Goal: Check status

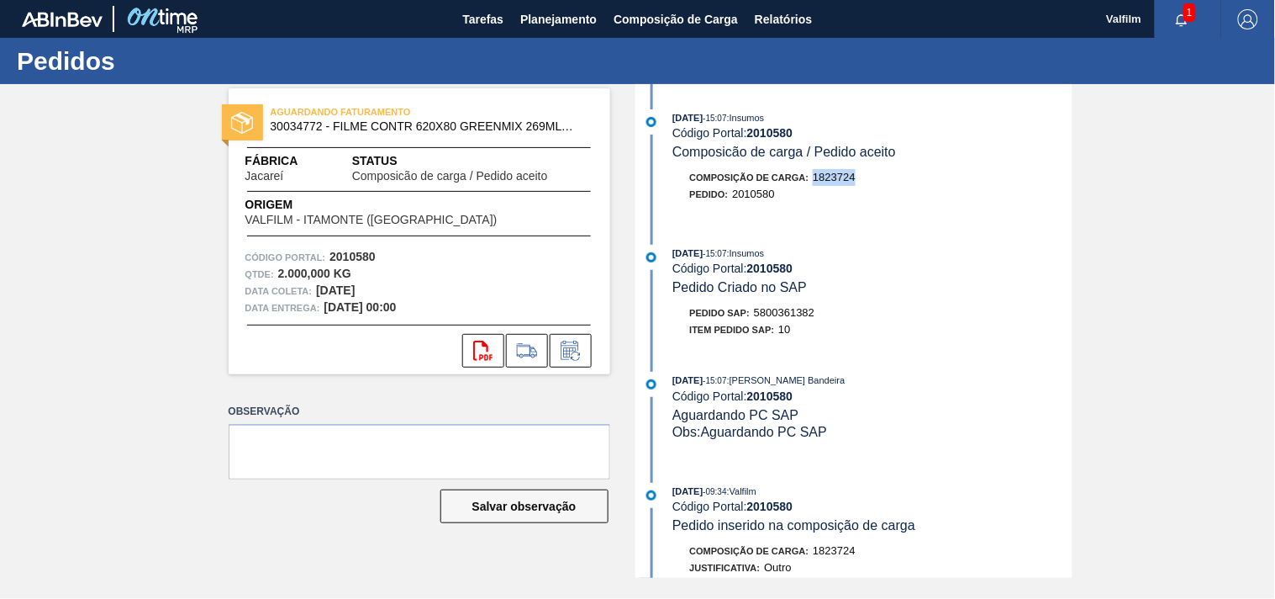
click at [1149, 293] on div "AGUARDANDO FATURAMENTO 30034772 - FILME CONTR 620X80 GREENMIX 269ML HO Fábrica …" at bounding box center [637, 331] width 1275 height 494
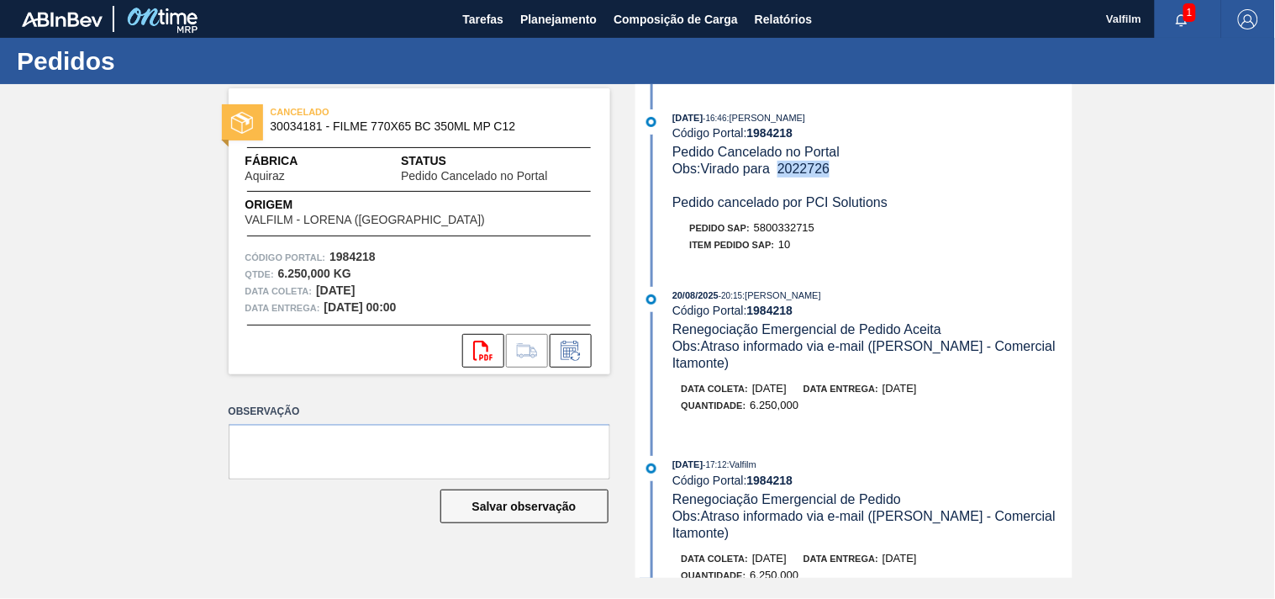
drag, startPoint x: 779, startPoint y: 166, endPoint x: 835, endPoint y: 166, distance: 55.5
click at [835, 166] on div "Obs: Virado para 2022726 Pedido cancelado por PCI Solutions" at bounding box center [872, 186] width 399 height 50
click at [779, 124] on div "[DATE] 16:46 : [PERSON_NAME]" at bounding box center [872, 117] width 399 height 17
drag, startPoint x: 752, startPoint y: 131, endPoint x: 807, endPoint y: 131, distance: 55.5
click at [807, 131] on div "Código Portal: 1984218" at bounding box center [872, 132] width 399 height 13
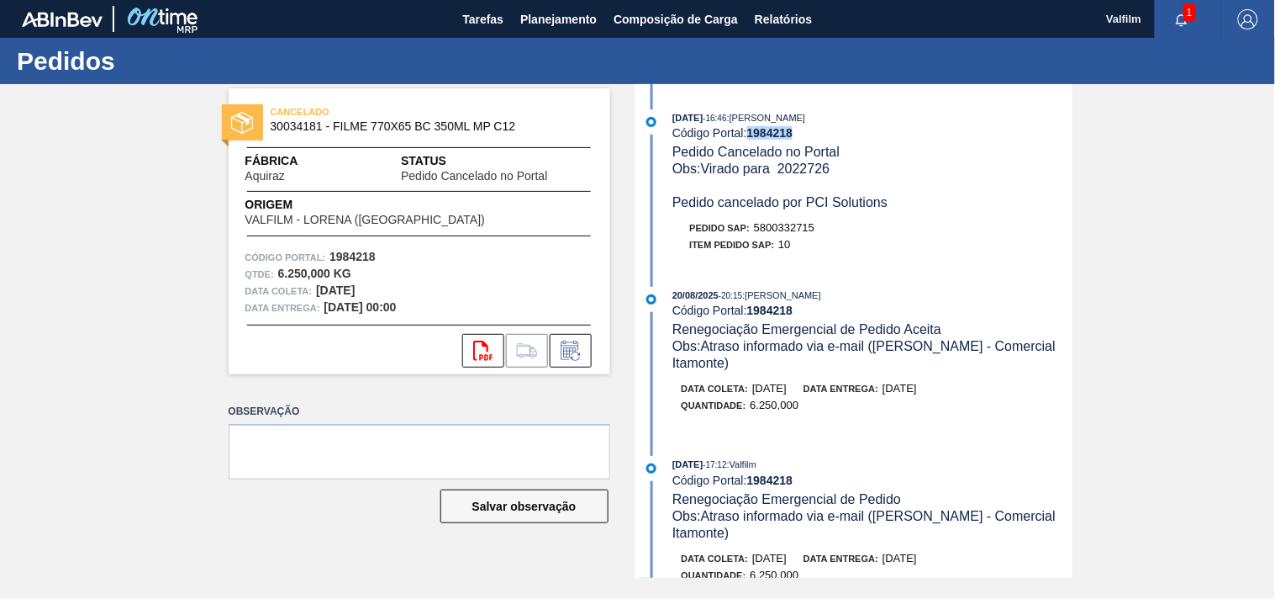
copy strong "1984218"
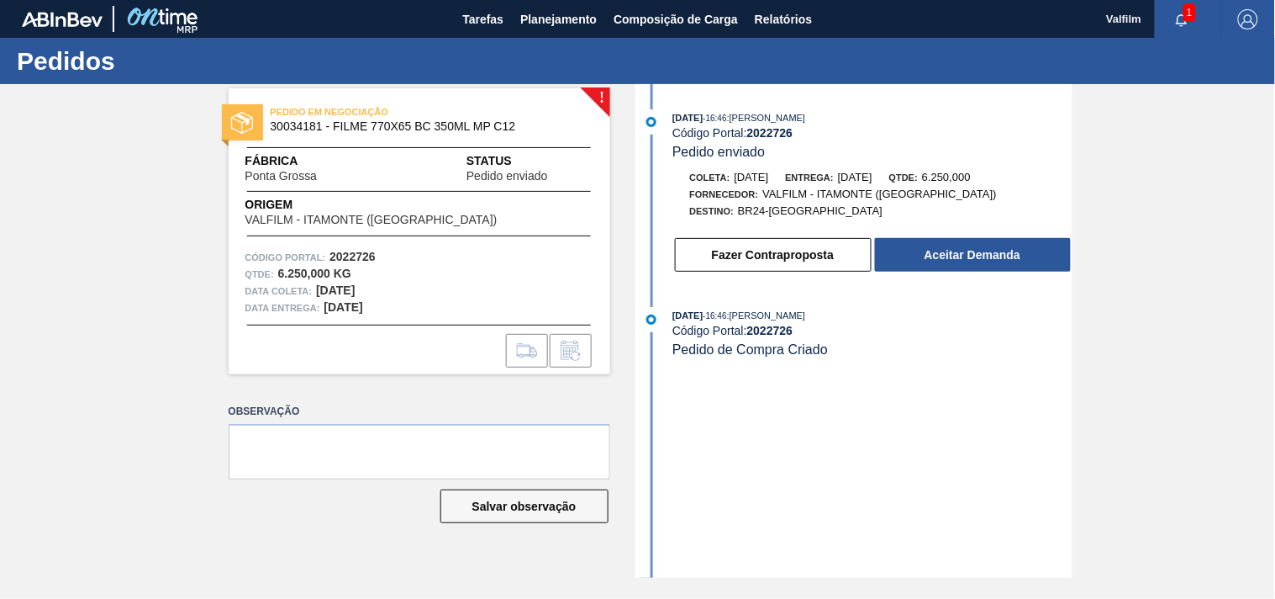
click at [810, 490] on div "[DATE] 16:46 : [PERSON_NAME] Código Portal: 2022726 Pedido enviado Coleta: [DAT…" at bounding box center [856, 331] width 433 height 494
